Goal: Register for event/course

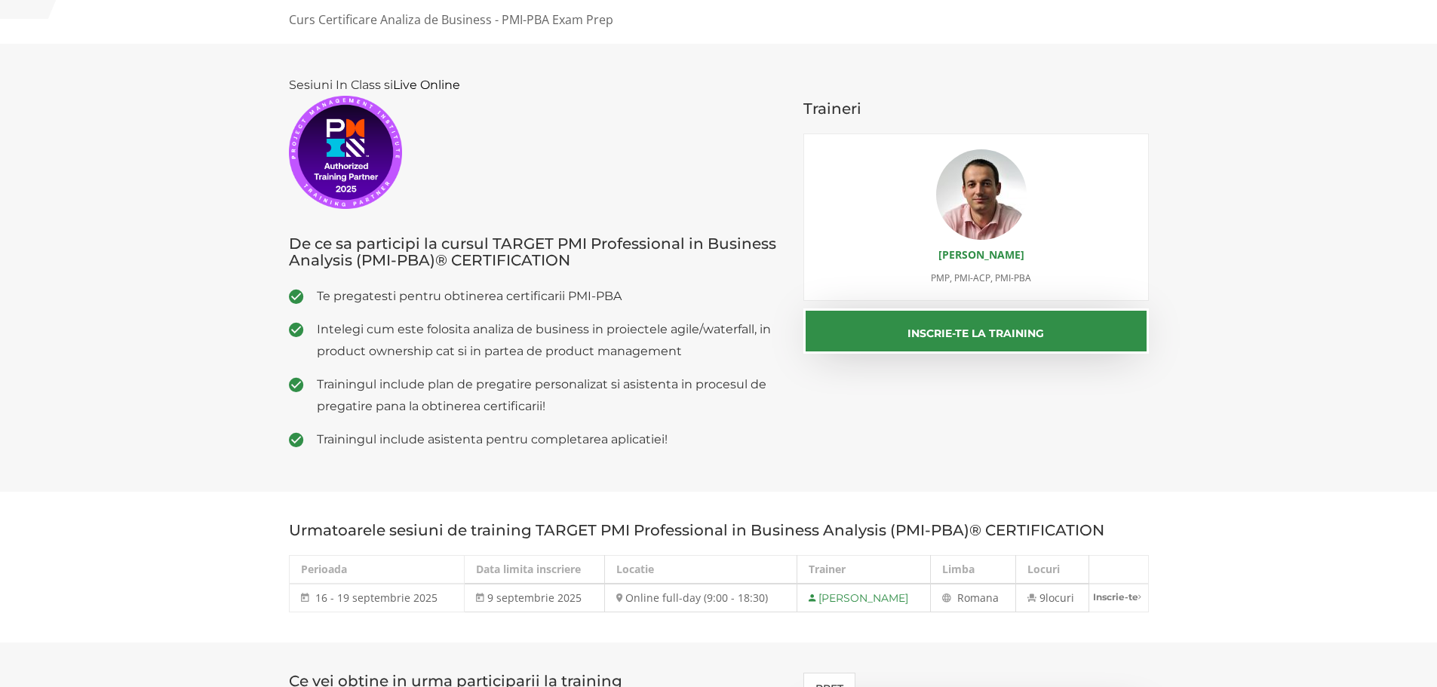
scroll to position [302, 0]
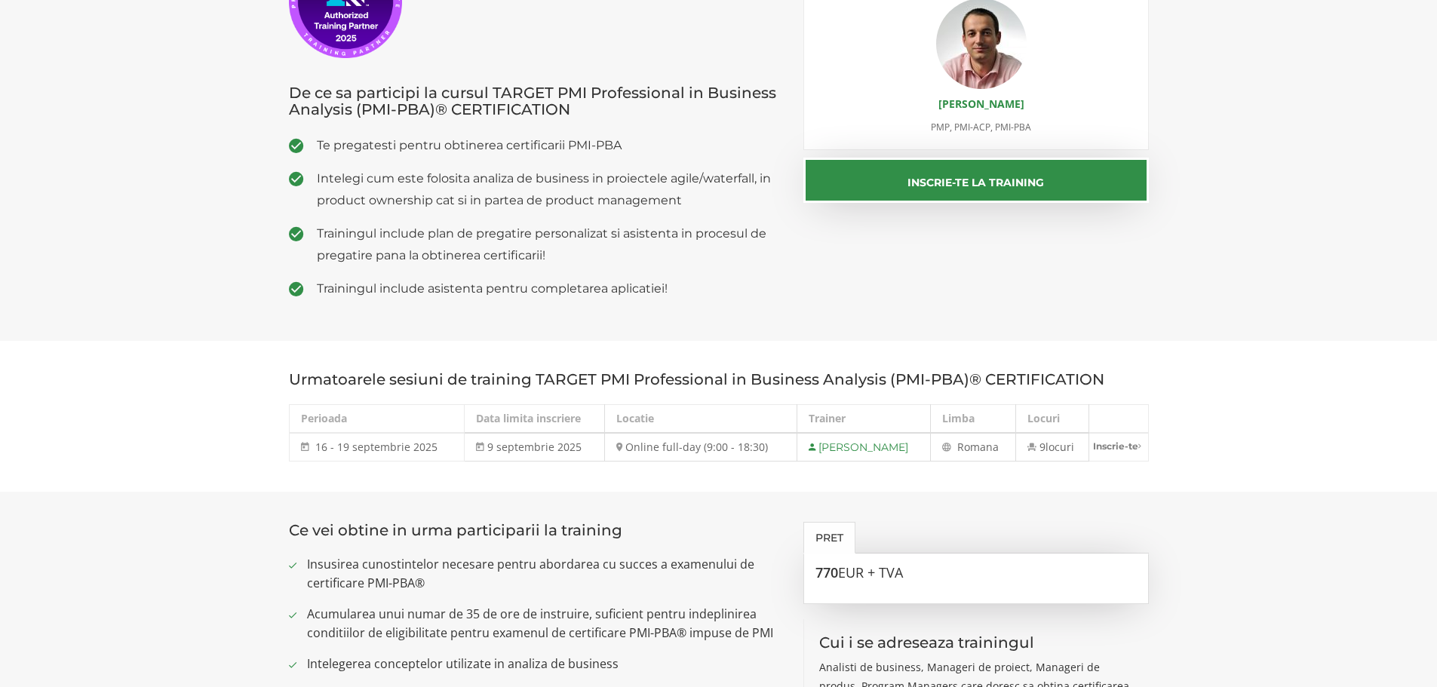
click at [814, 254] on div "Sesiuni In Class si Live Online De ce sa participi la cursul TARGET PMI Profess…" at bounding box center [719, 117] width 883 height 388
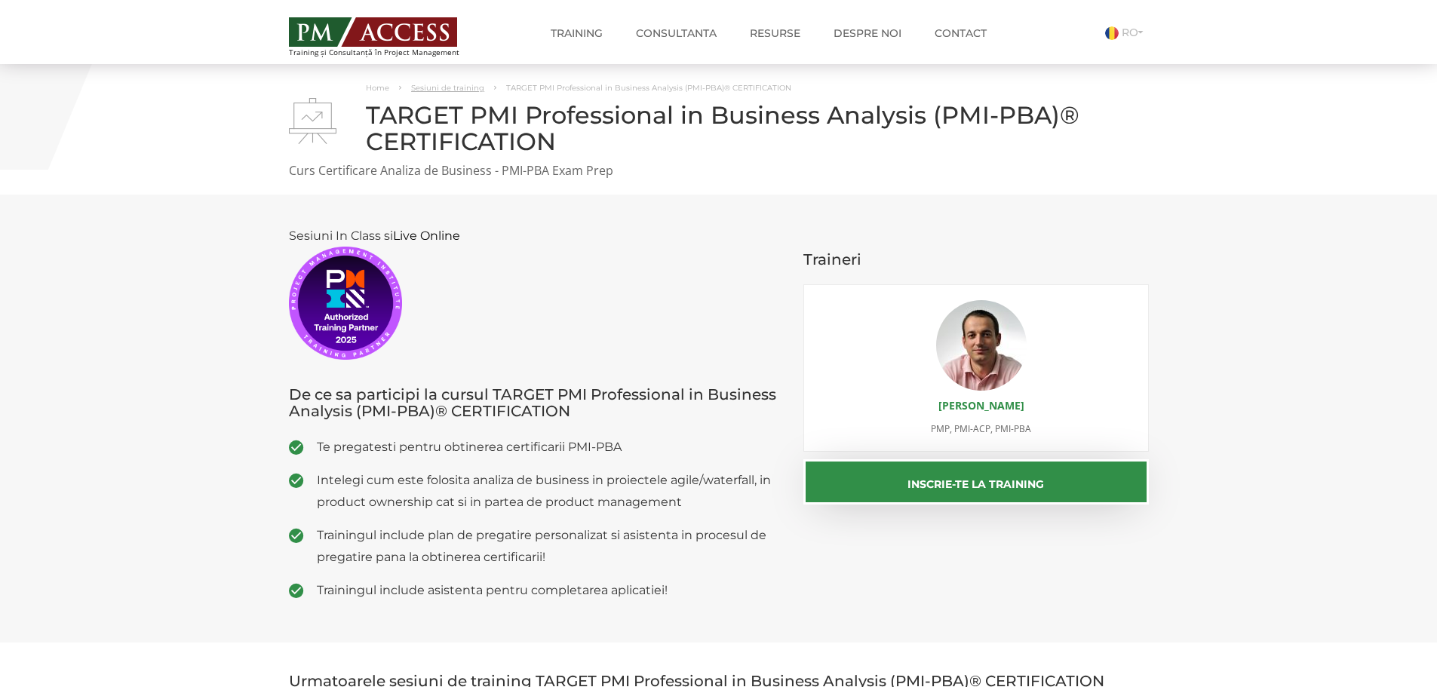
click at [459, 88] on link "Sesiuni de training" at bounding box center [447, 88] width 73 height 10
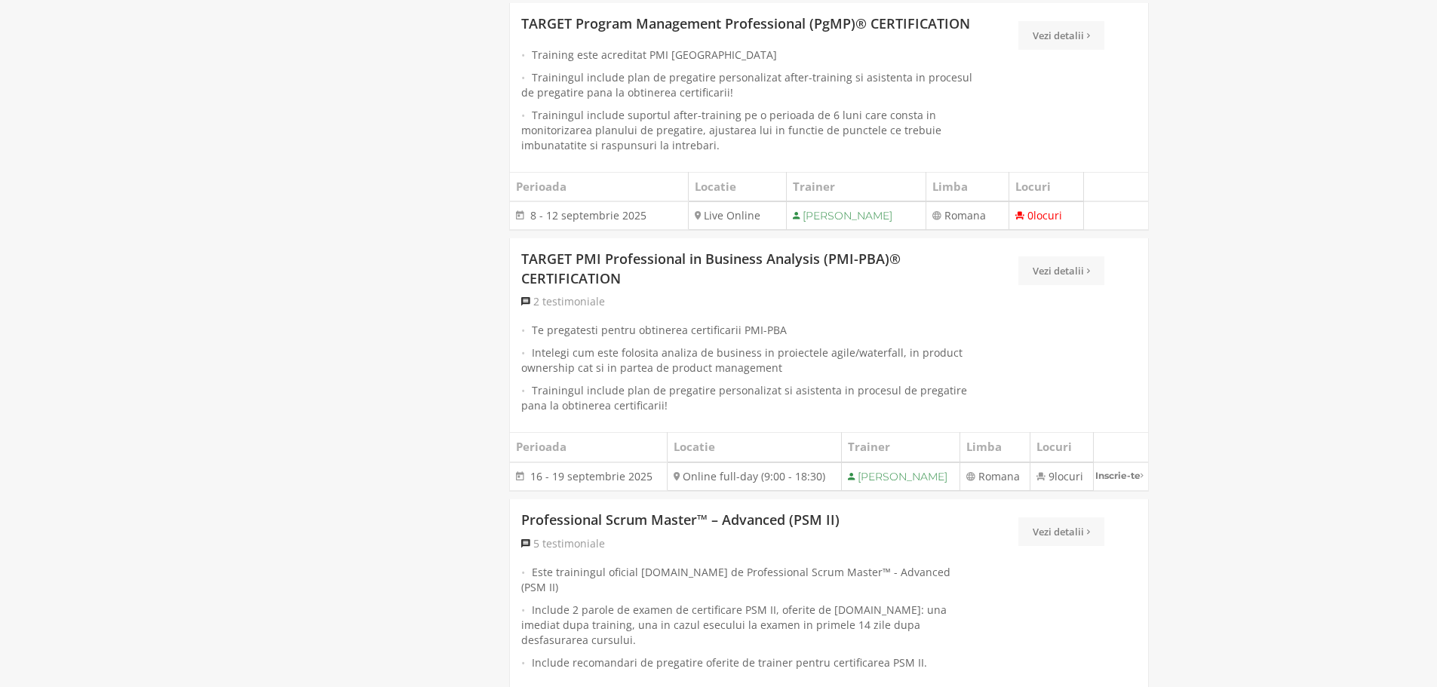
scroll to position [1054, 0]
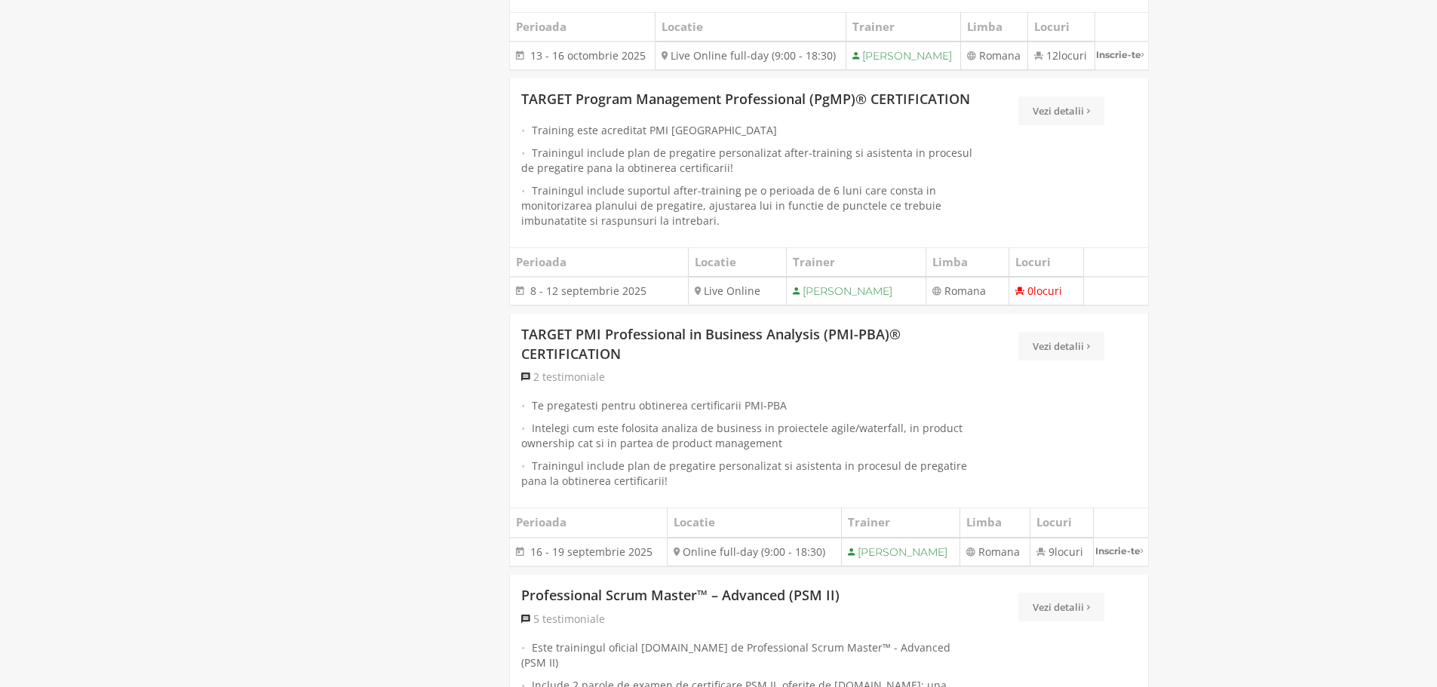
click at [916, 567] on td "[PERSON_NAME]" at bounding box center [900, 552] width 118 height 29
click at [848, 558] on icon at bounding box center [851, 552] width 7 height 11
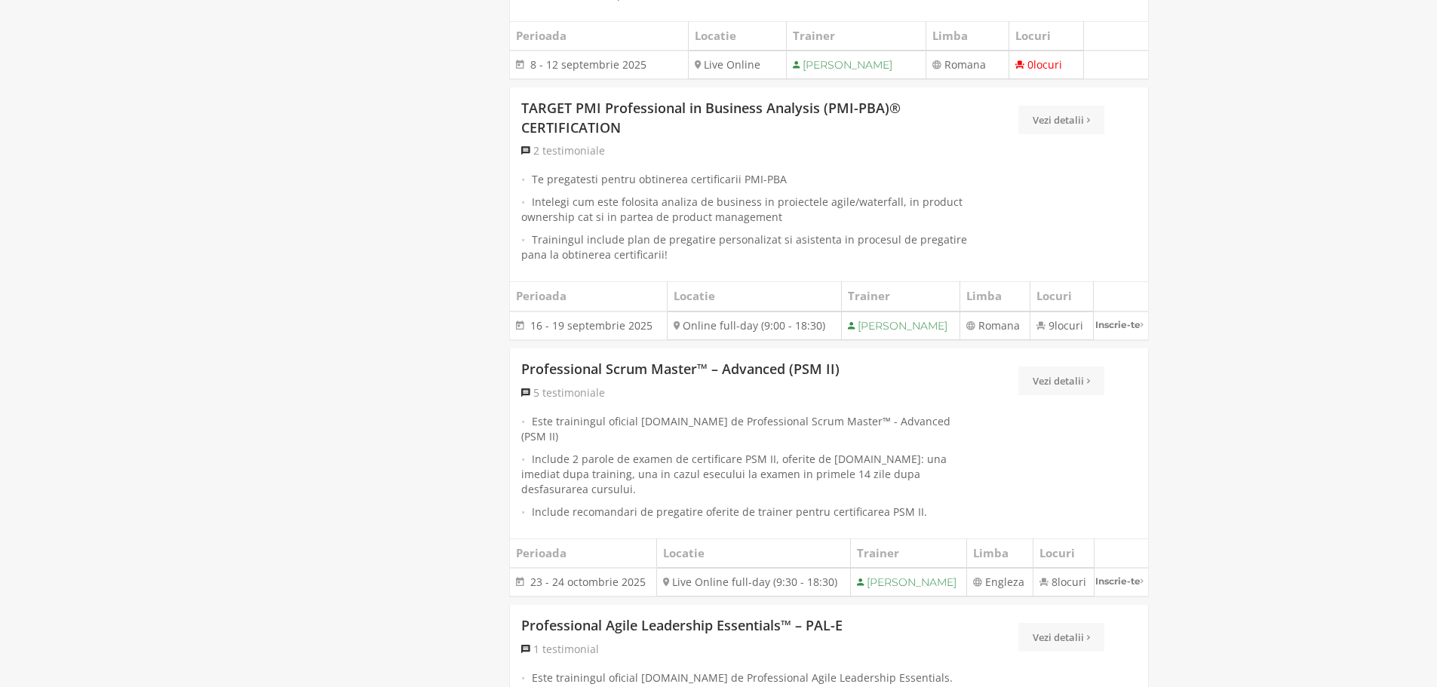
scroll to position [1205, 0]
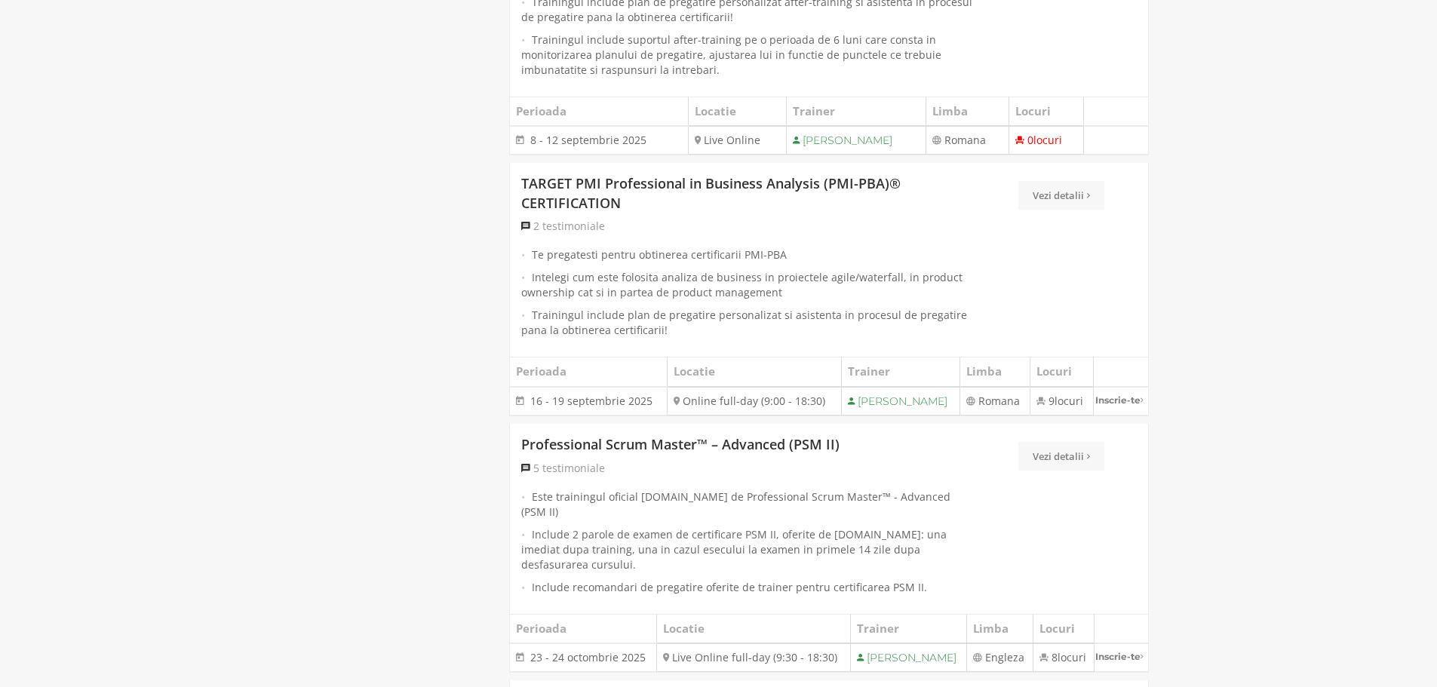
click at [1128, 413] on link "Inscrie-te" at bounding box center [1121, 400] width 54 height 25
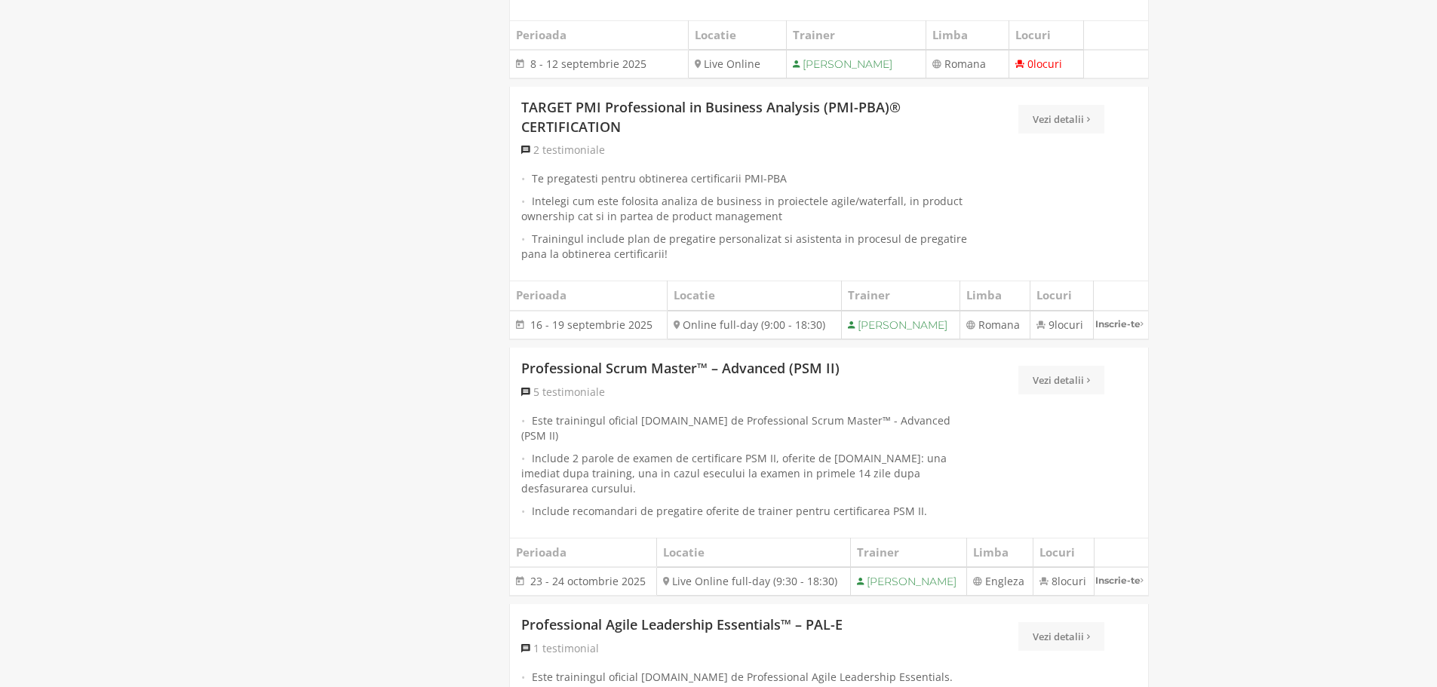
scroll to position [1508, 0]
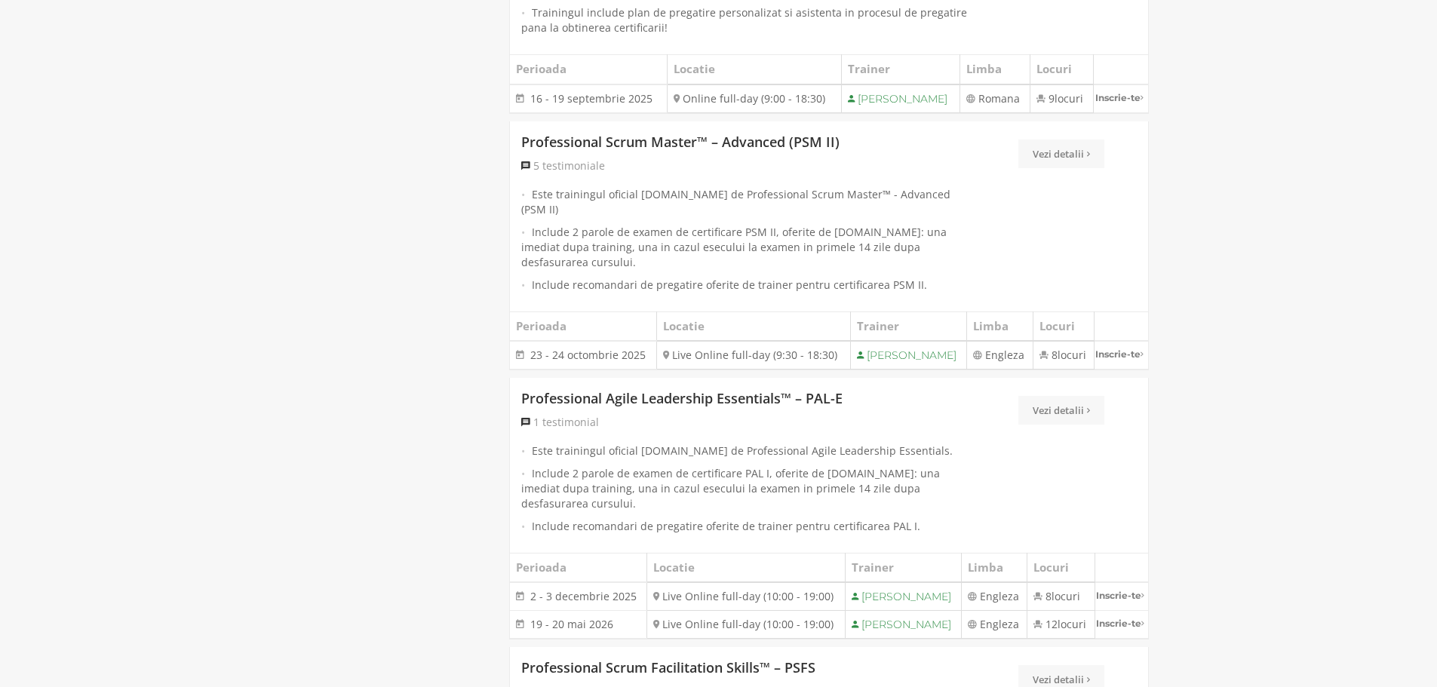
drag, startPoint x: 1436, startPoint y: 264, endPoint x: 1448, endPoint y: 284, distance: 23.0
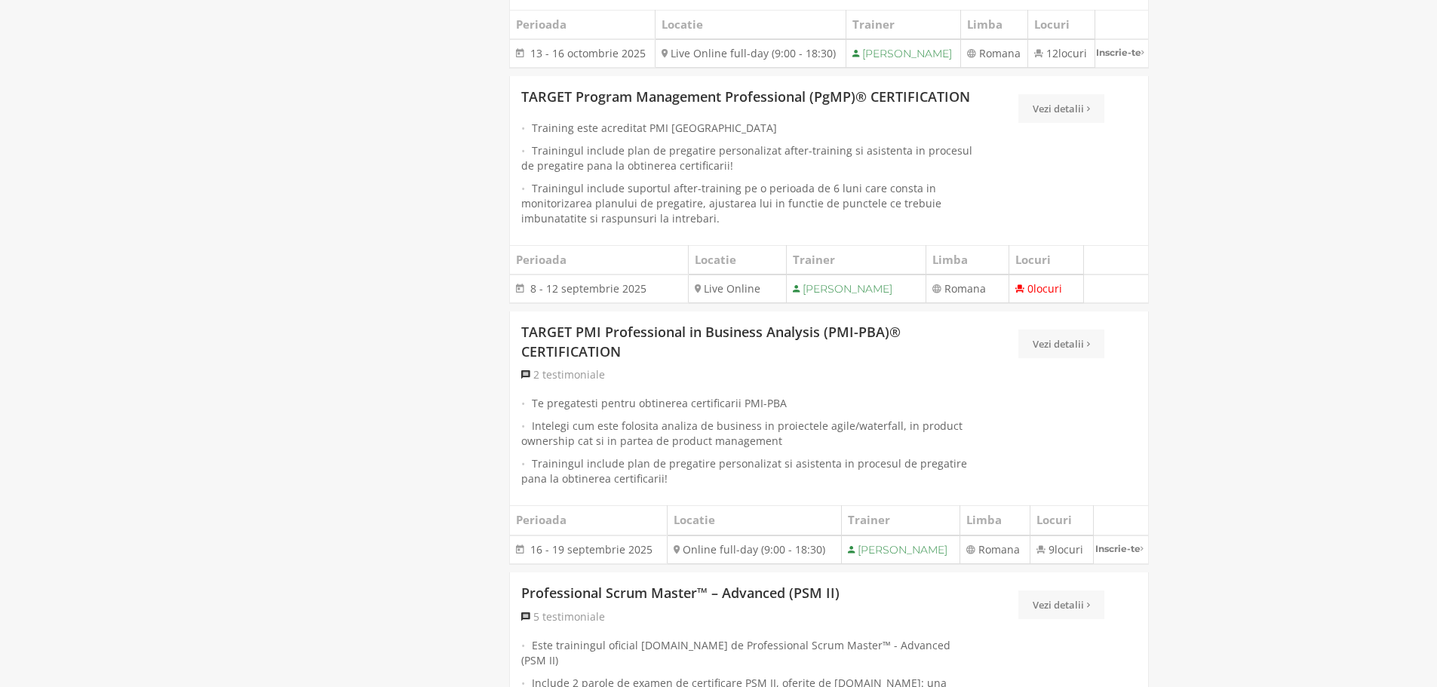
scroll to position [1132, 0]
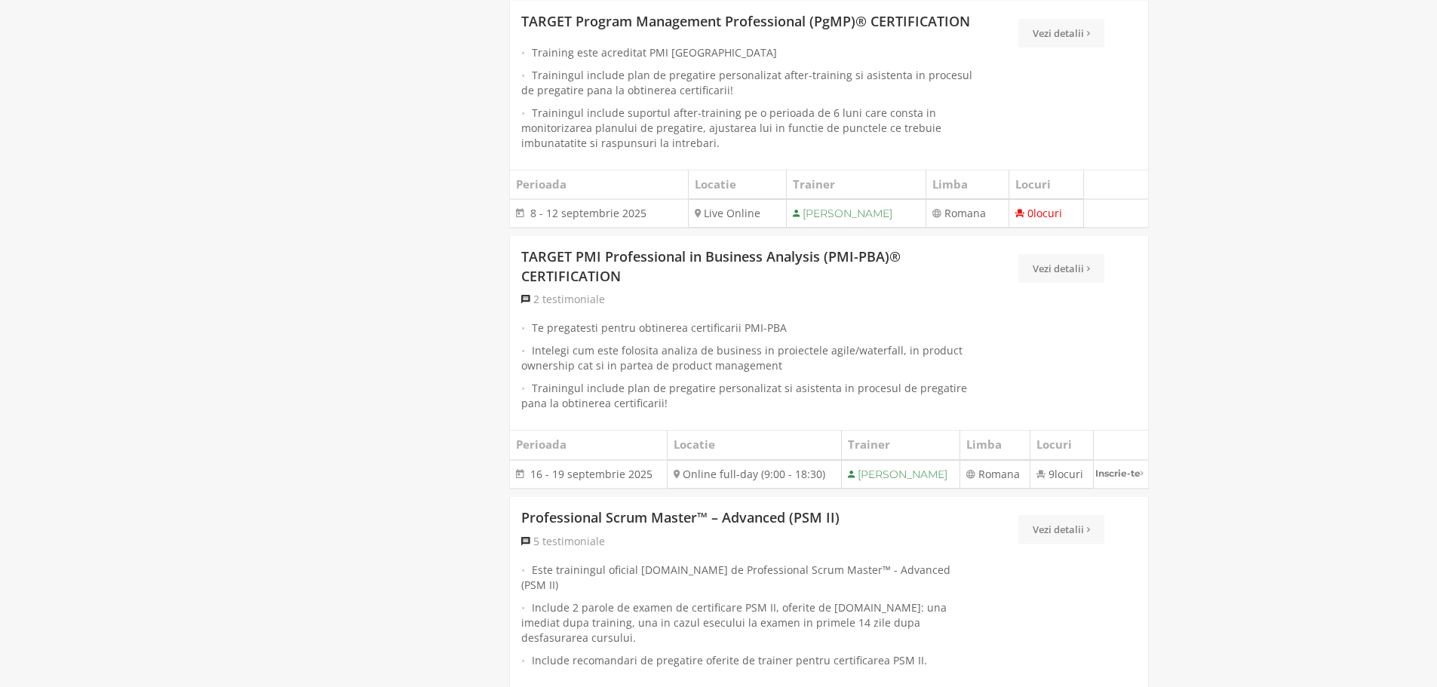
click at [904, 489] on td "[PERSON_NAME]" at bounding box center [900, 474] width 118 height 29
click at [909, 489] on td "[PERSON_NAME]" at bounding box center [900, 474] width 118 height 29
click at [1080, 283] on link "Vezi detalii" at bounding box center [1062, 268] width 86 height 29
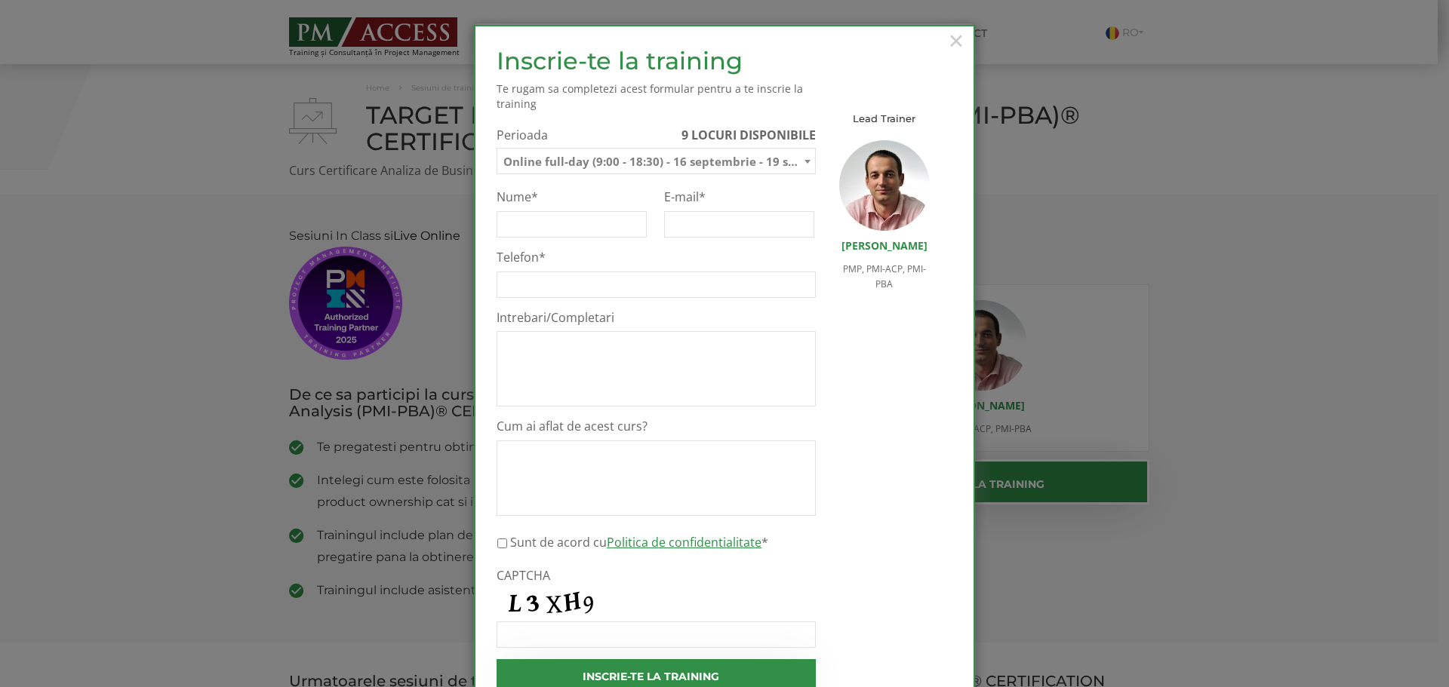
select select "Online full-day (9:00 - 18:30) - 16 septembrie - 19 septembrie 2025"
click at [709, 158] on span "Online full-day (9:00 - 18:30) - 16 septembrie - 19 septembrie 2025" at bounding box center [656, 162] width 318 height 26
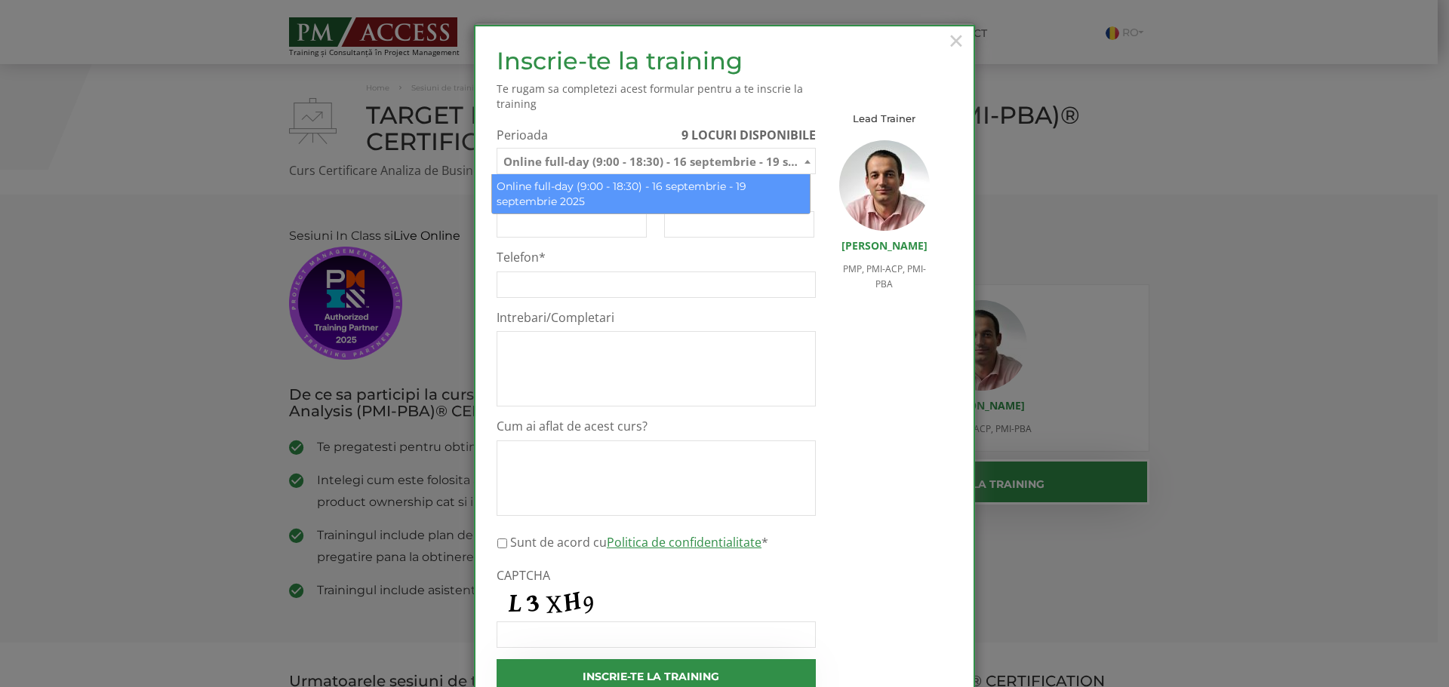
click at [709, 158] on span "Online full-day (9:00 - 18:30) - 16 septembrie - 19 septembrie 2025" at bounding box center [656, 162] width 318 height 26
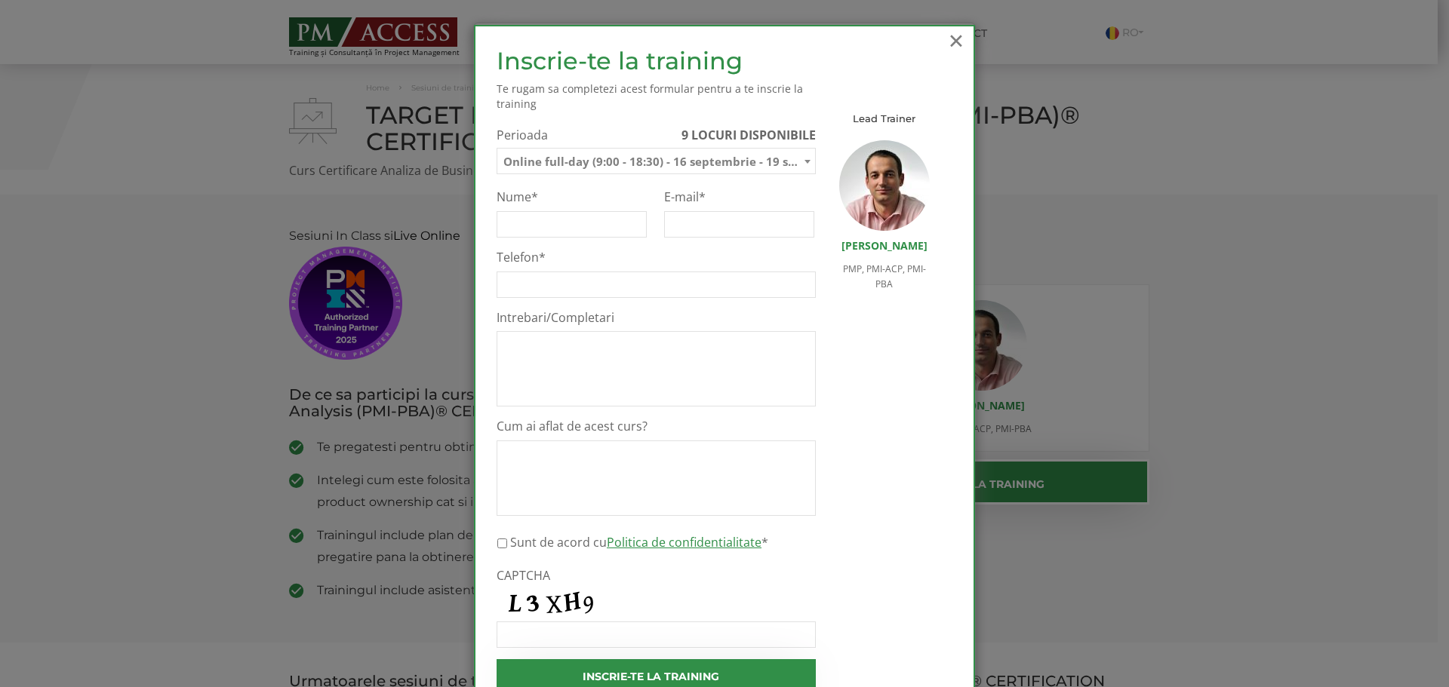
click at [946, 41] on span "×" at bounding box center [956, 41] width 20 height 42
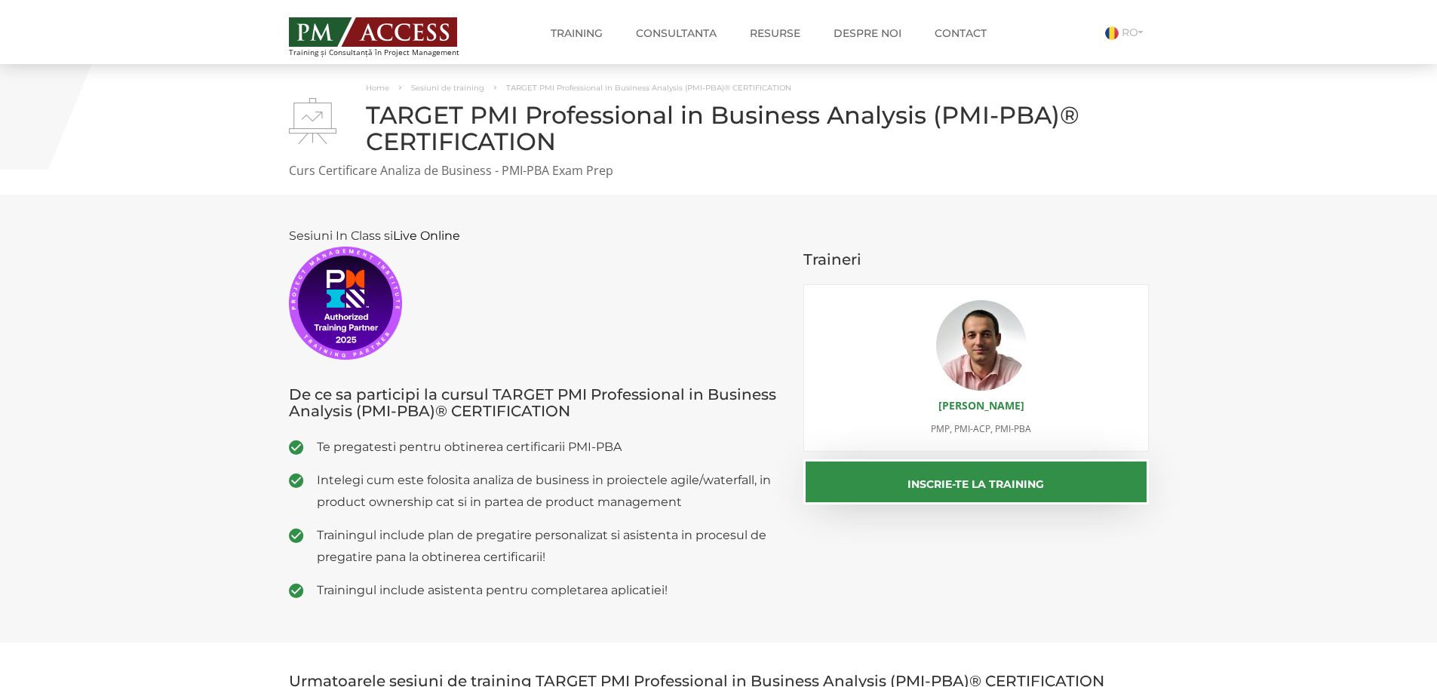
click at [975, 352] on img at bounding box center [981, 345] width 91 height 91
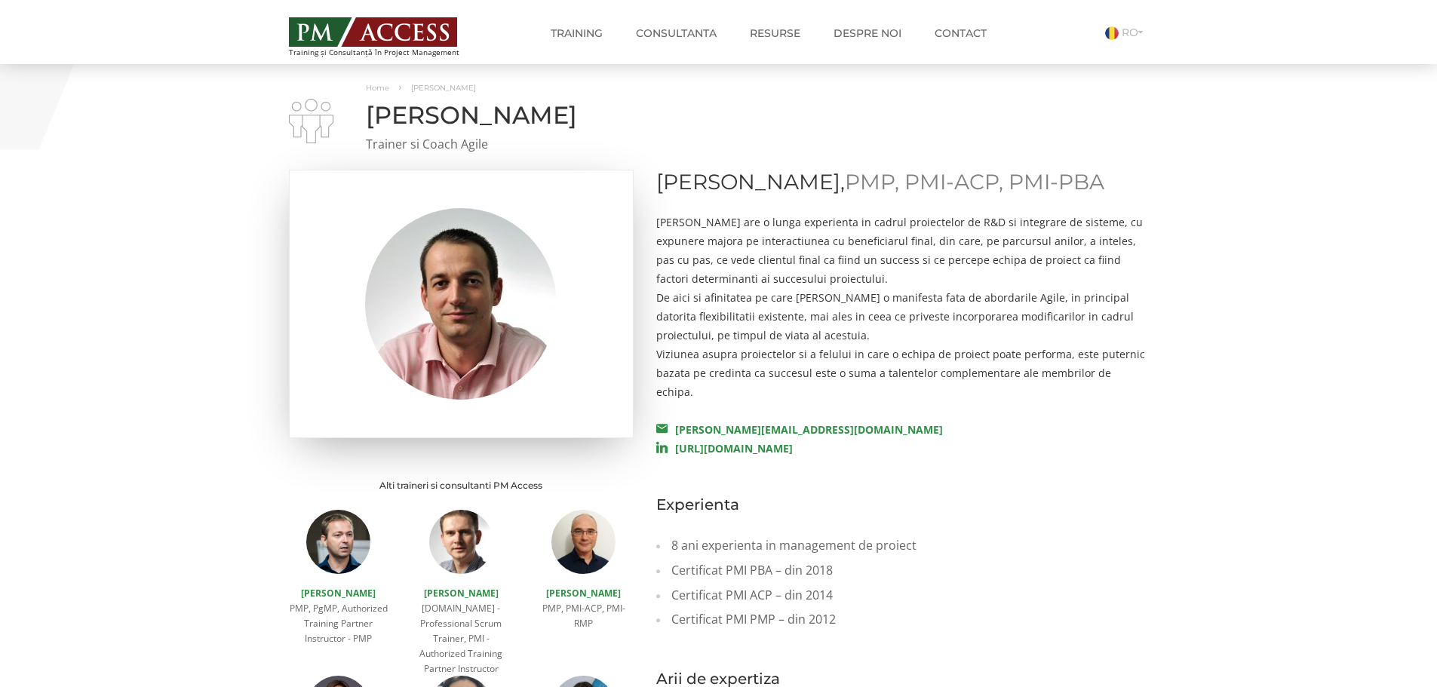
click at [462, 281] on img at bounding box center [461, 304] width 192 height 192
